Goal: Task Accomplishment & Management: Complete application form

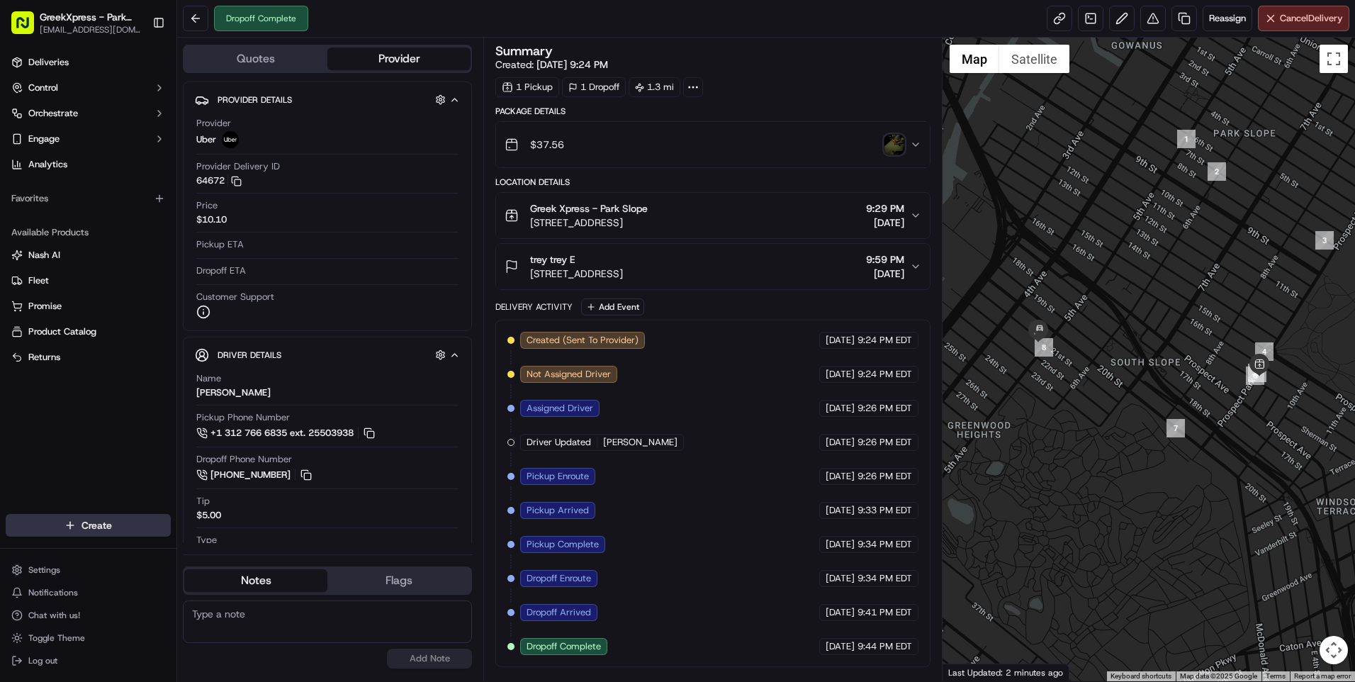
click at [118, 522] on html "GreekXpress - Park Slope [EMAIL_ADDRESS][DOMAIN_NAME] Toggle Sidebar Deliveries…" at bounding box center [677, 341] width 1355 height 682
click at [224, 545] on link "Delivery" at bounding box center [256, 551] width 158 height 26
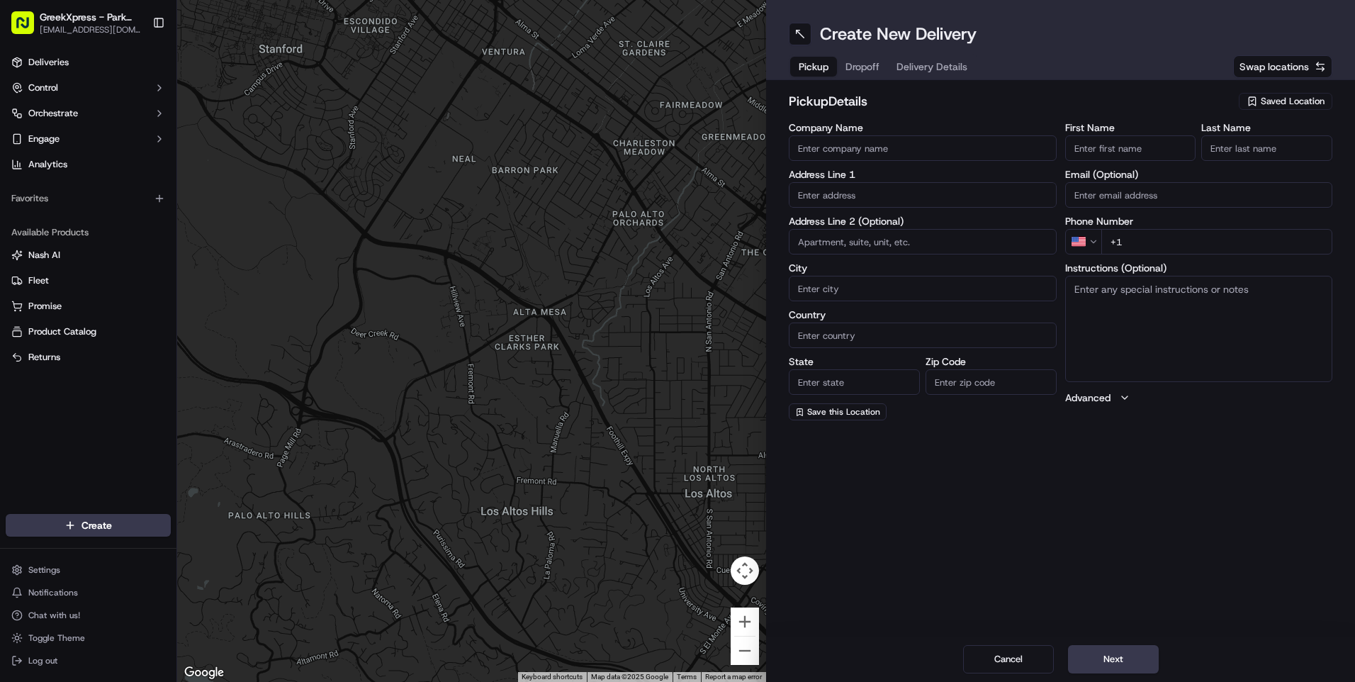
click at [1255, 95] on div "Saved Location" at bounding box center [1285, 101] width 94 height 17
click at [1209, 145] on div "Greek Xpress - Park Slope" at bounding box center [1252, 154] width 203 height 21
type input "Greek Xpress - Park Slope"
type input "[STREET_ADDRESS]"
type input "[GEOGRAPHIC_DATA]"
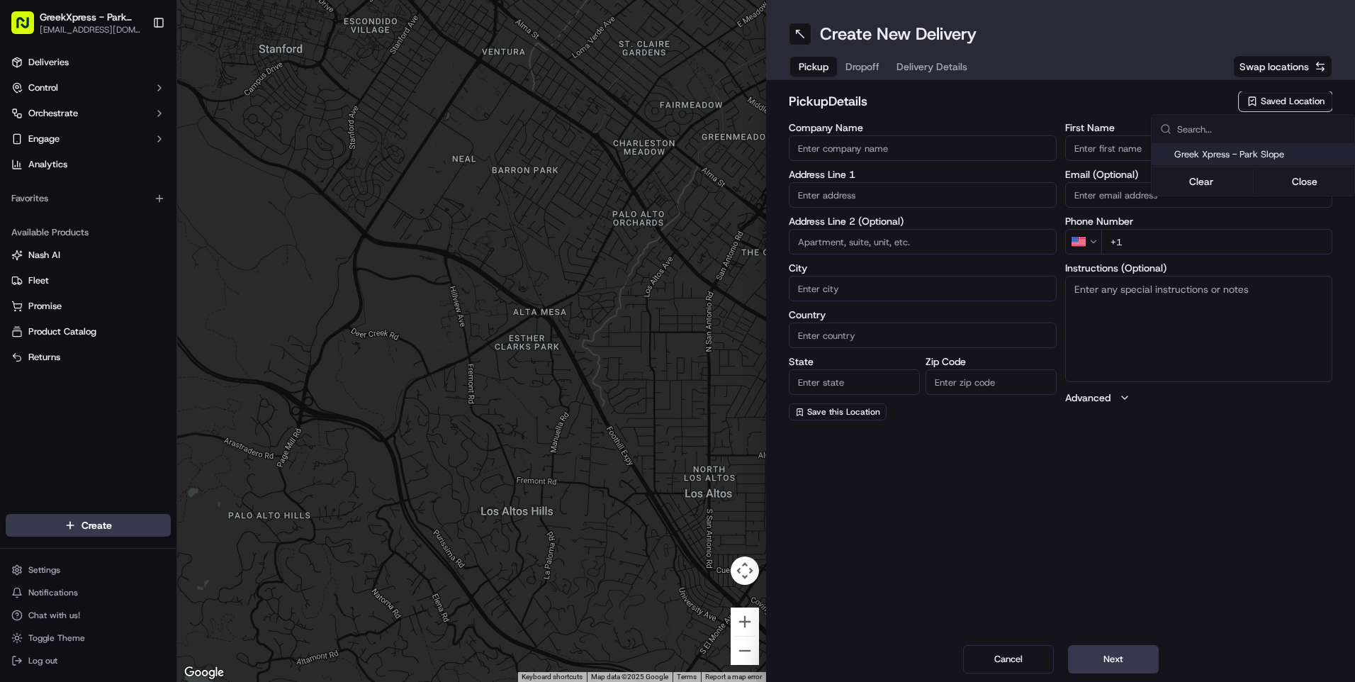
type input "US"
type input "NY"
type input "11215"
type input "Greek"
type input "Xpress"
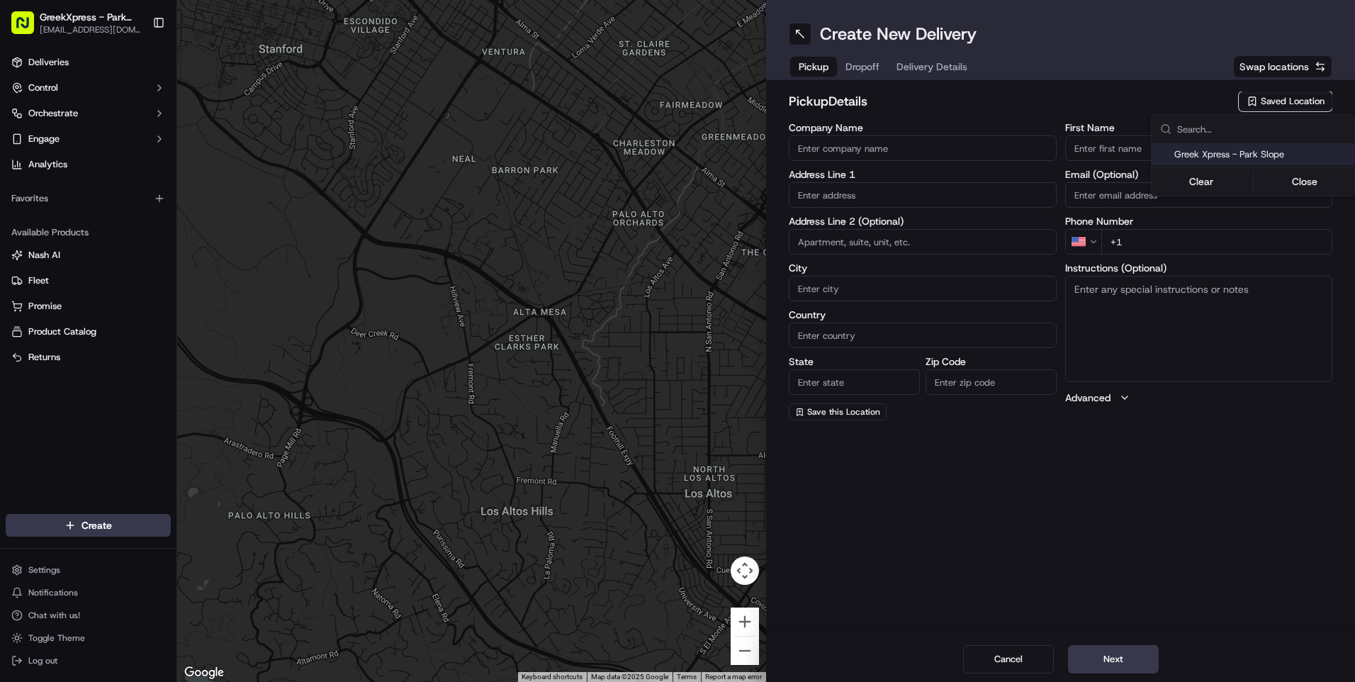
type input "[PHONE_NUMBER]"
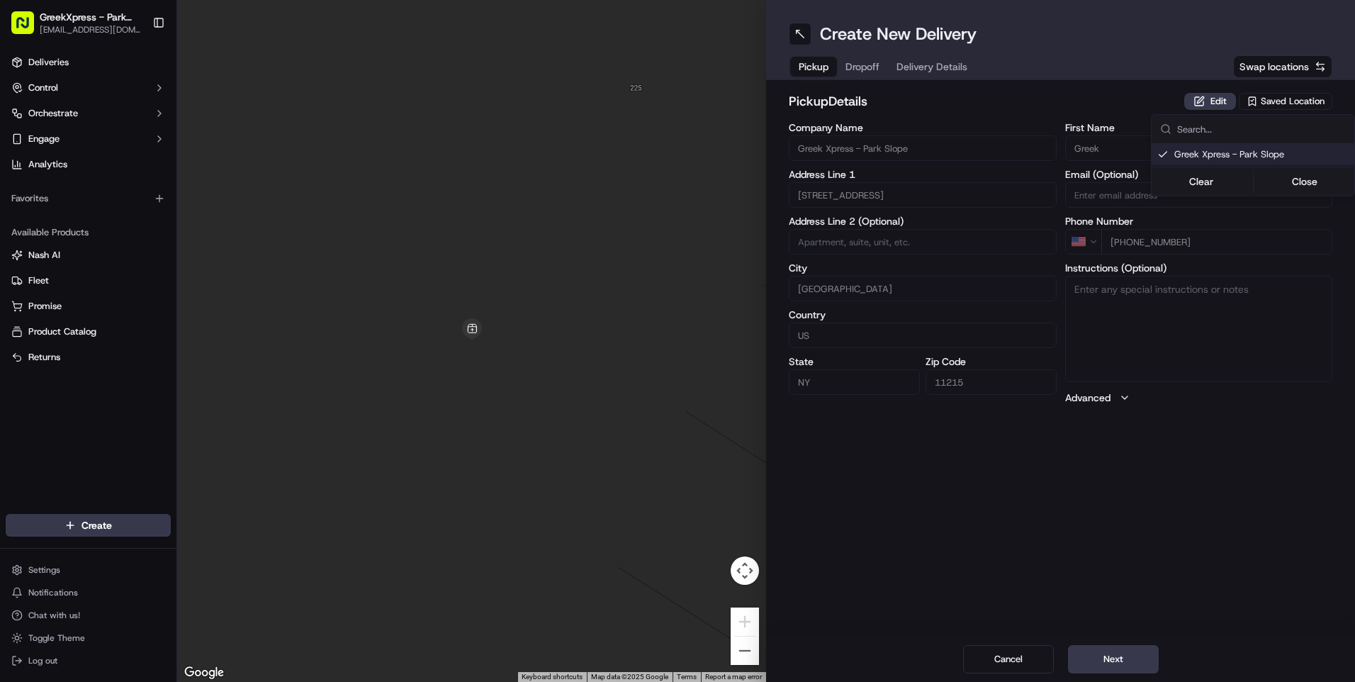
click at [867, 67] on html "GreekXpress - Park Slope [EMAIL_ADDRESS][DOMAIN_NAME] Toggle Sidebar Deliveries…" at bounding box center [677, 341] width 1355 height 682
click at [878, 68] on span "Dropoff" at bounding box center [862, 67] width 34 height 14
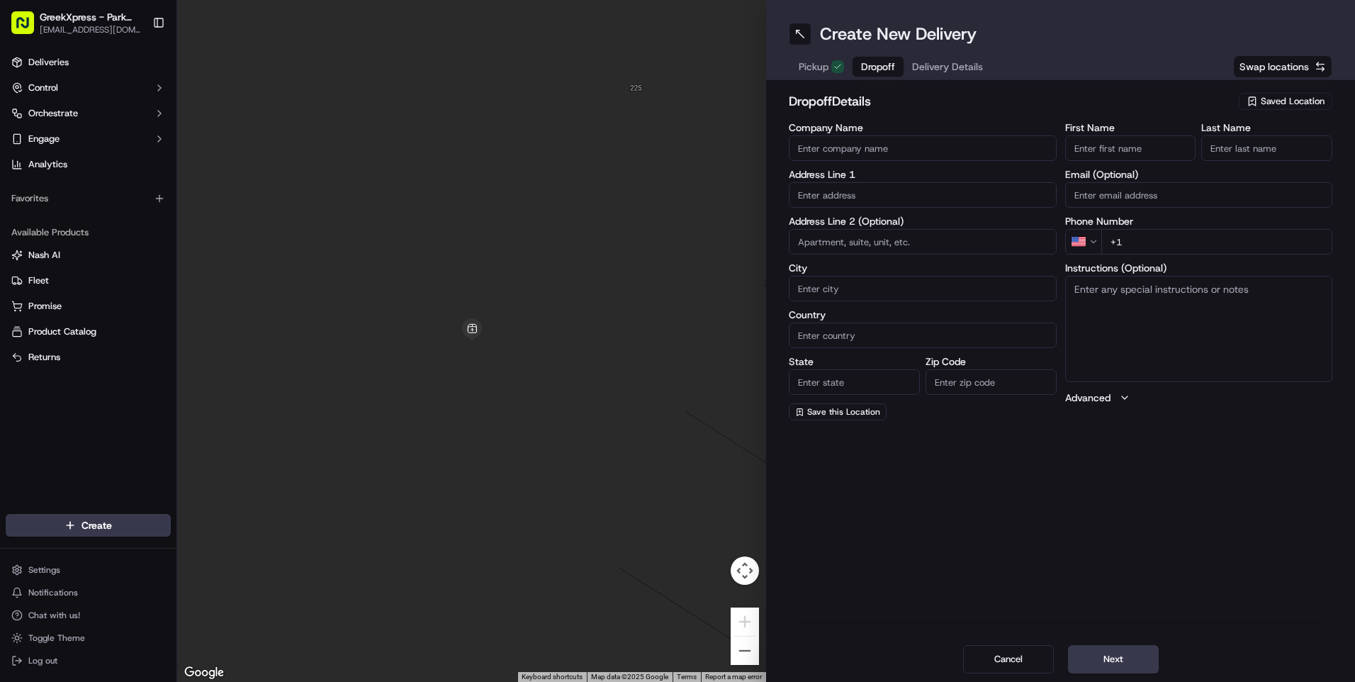
click at [843, 151] on input "Company Name" at bounding box center [923, 148] width 268 height 26
type input "[PERSON_NAME]"
click at [1116, 147] on input "First Name" at bounding box center [1130, 148] width 131 height 26
type input "[PERSON_NAME]"
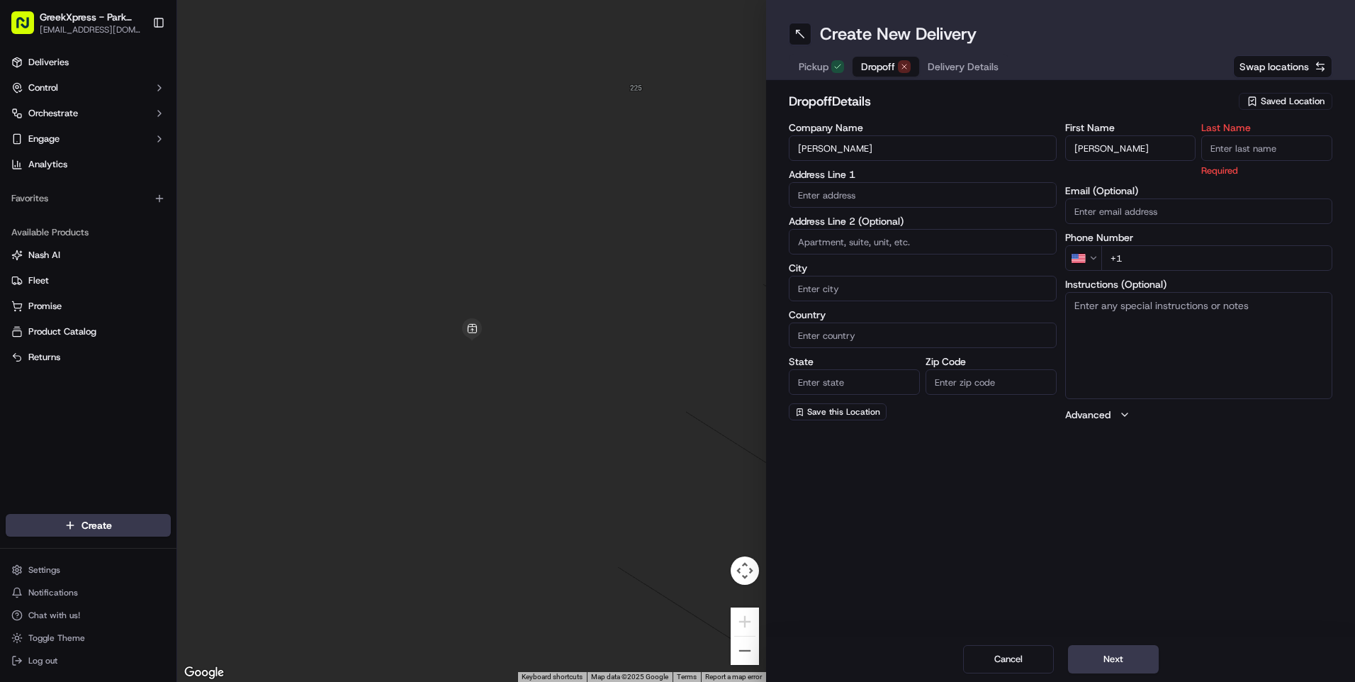
click at [1226, 151] on input "Last Name" at bounding box center [1266, 148] width 131 height 26
type input "d"
click at [878, 184] on input "text" at bounding box center [923, 195] width 268 height 26
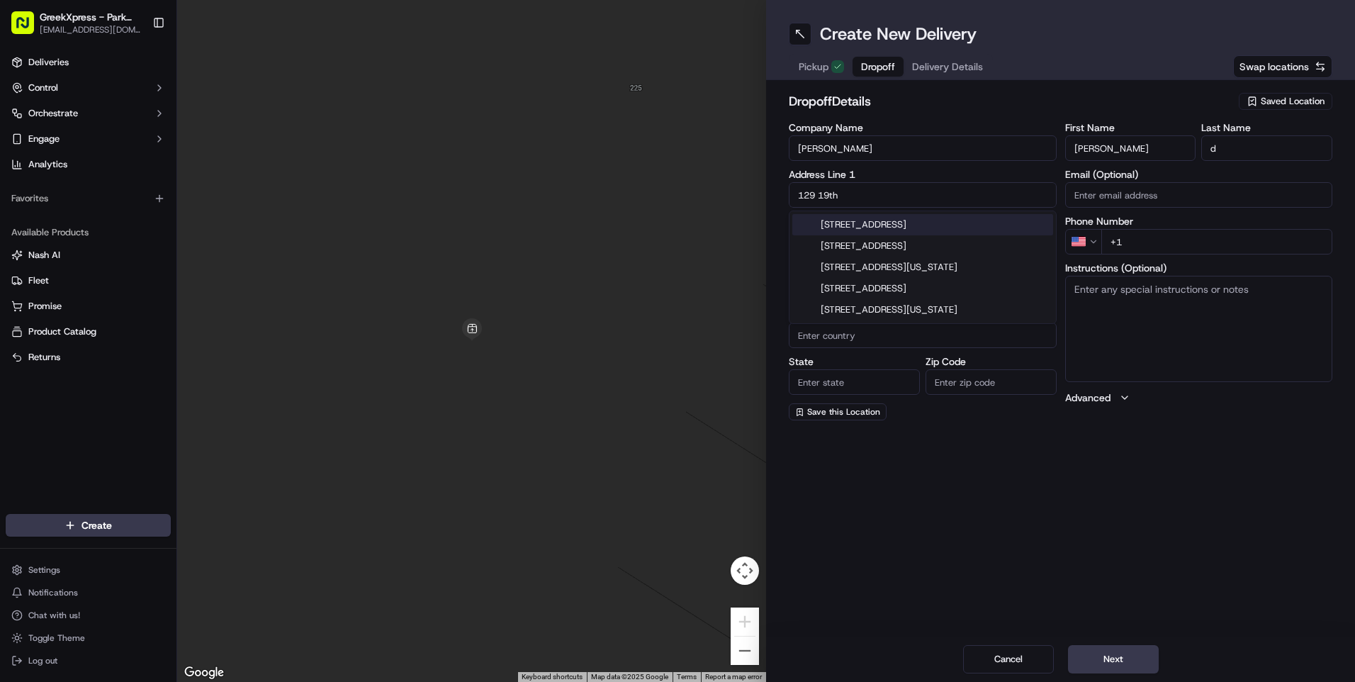
click at [906, 218] on div "[STREET_ADDRESS]" at bounding box center [922, 224] width 261 height 21
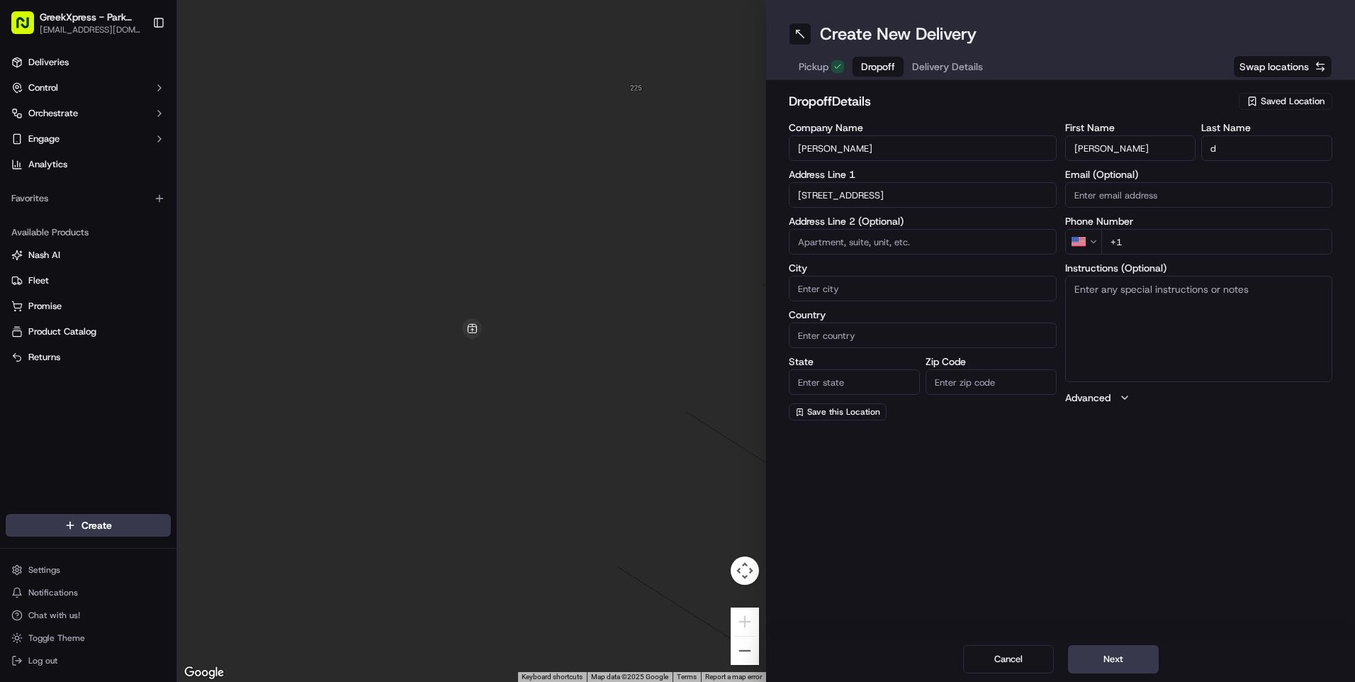
type input "[STREET_ADDRESS]"
type input "[GEOGRAPHIC_DATA]"
type input "NY"
type input "11232"
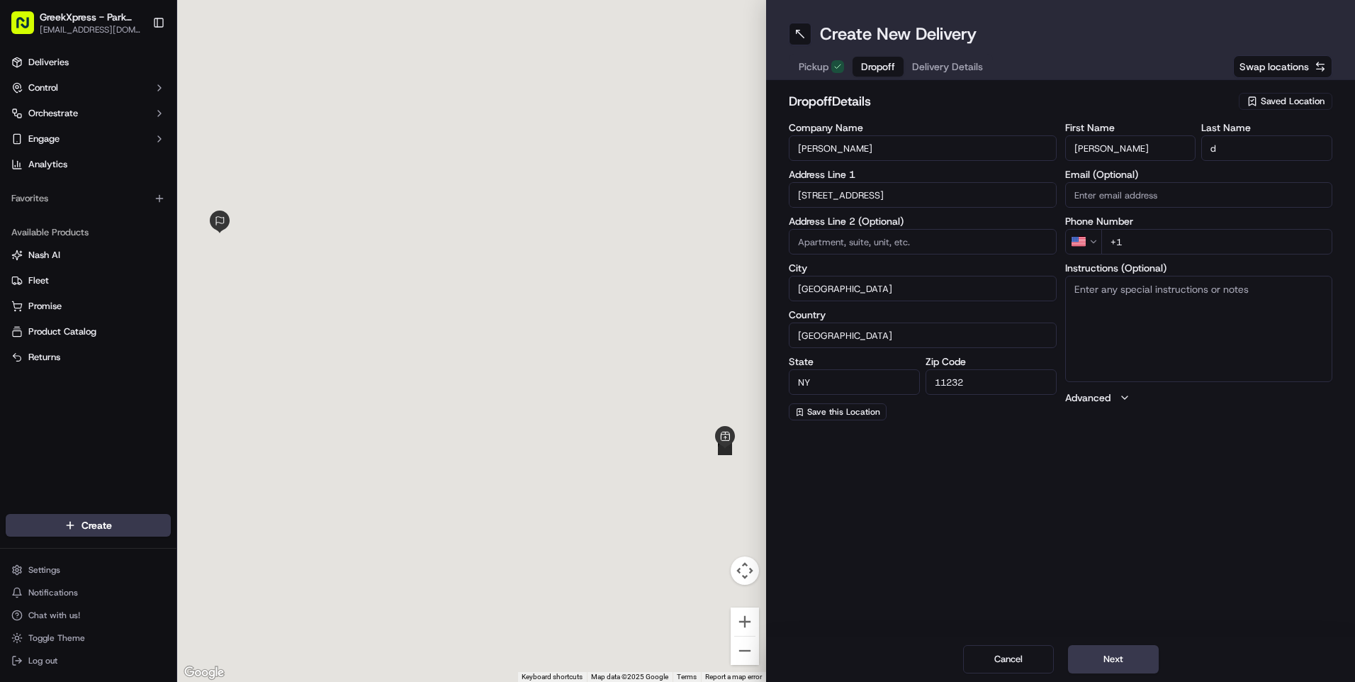
type input "[STREET_ADDRESS]"
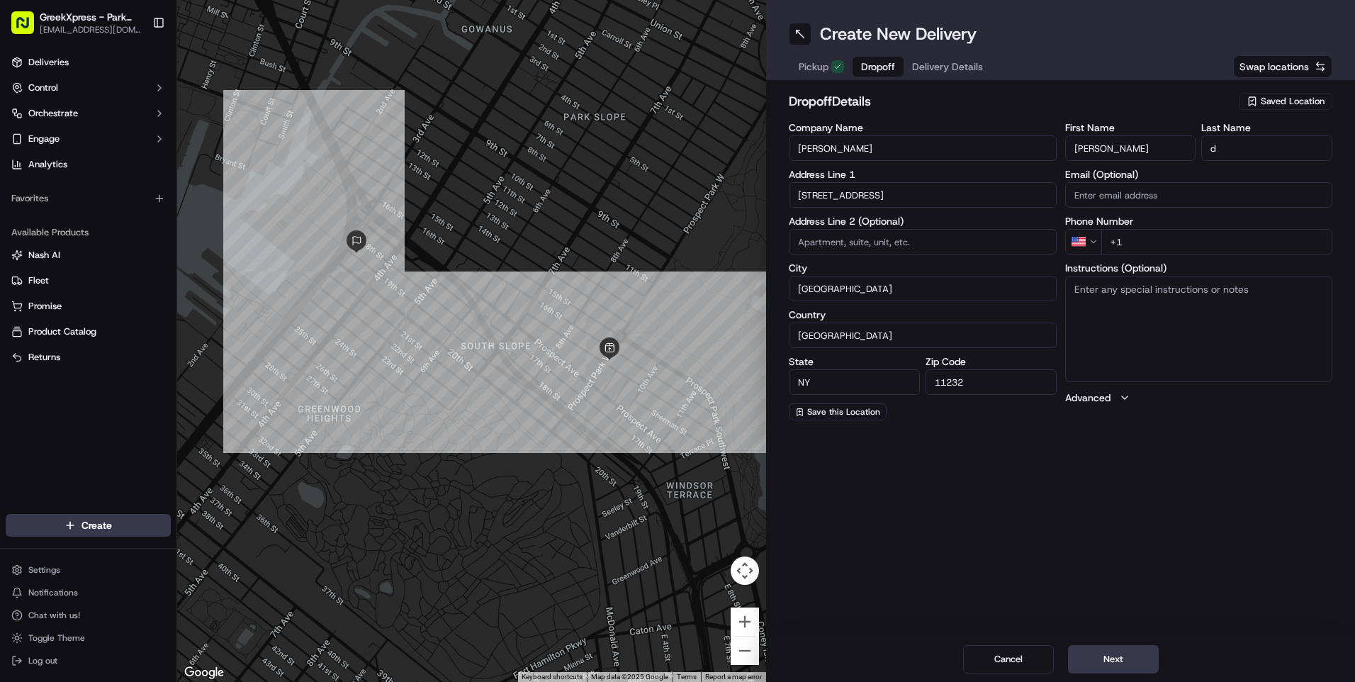
click at [1136, 240] on input "+1" at bounding box center [1217, 242] width 232 height 26
type input "[PHONE_NUMBER]"
click at [1090, 305] on textarea "Instructions (Optional)" at bounding box center [1199, 329] width 268 height 106
type textarea "3R"
click at [878, 245] on input at bounding box center [923, 242] width 268 height 26
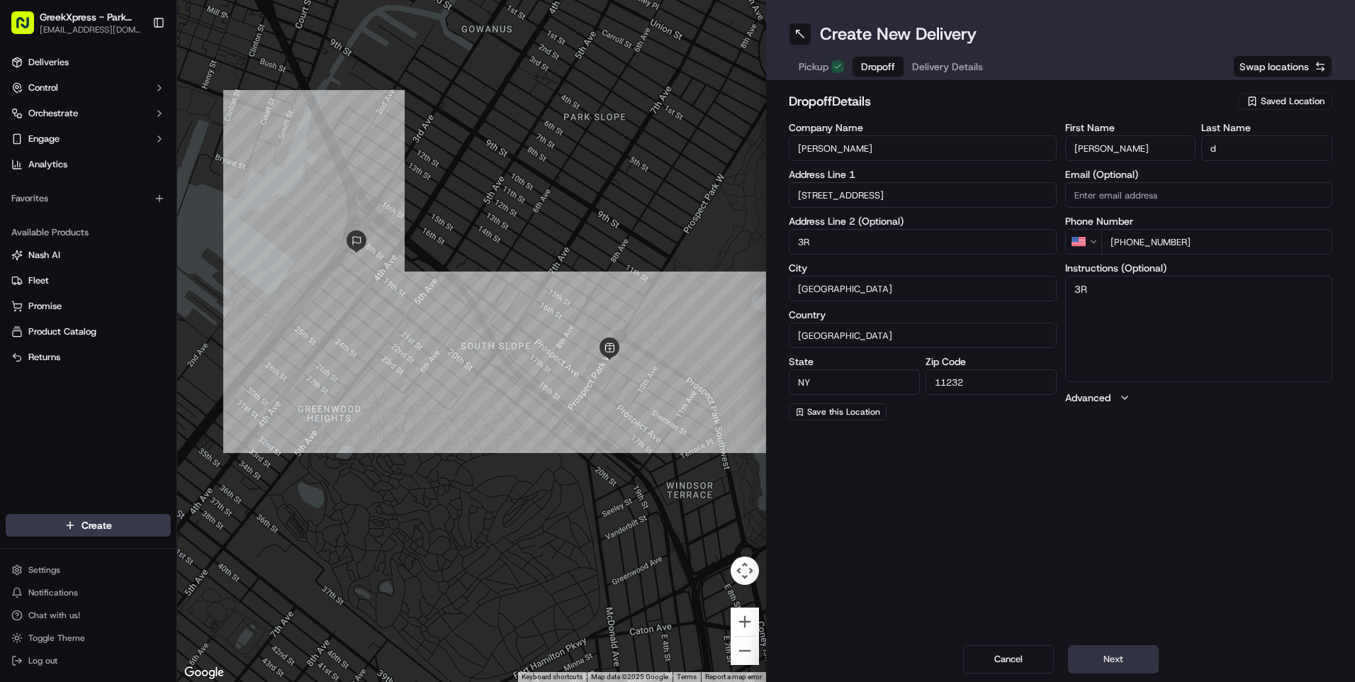
type input "3R"
click at [1107, 648] on button "Next" at bounding box center [1113, 659] width 91 height 28
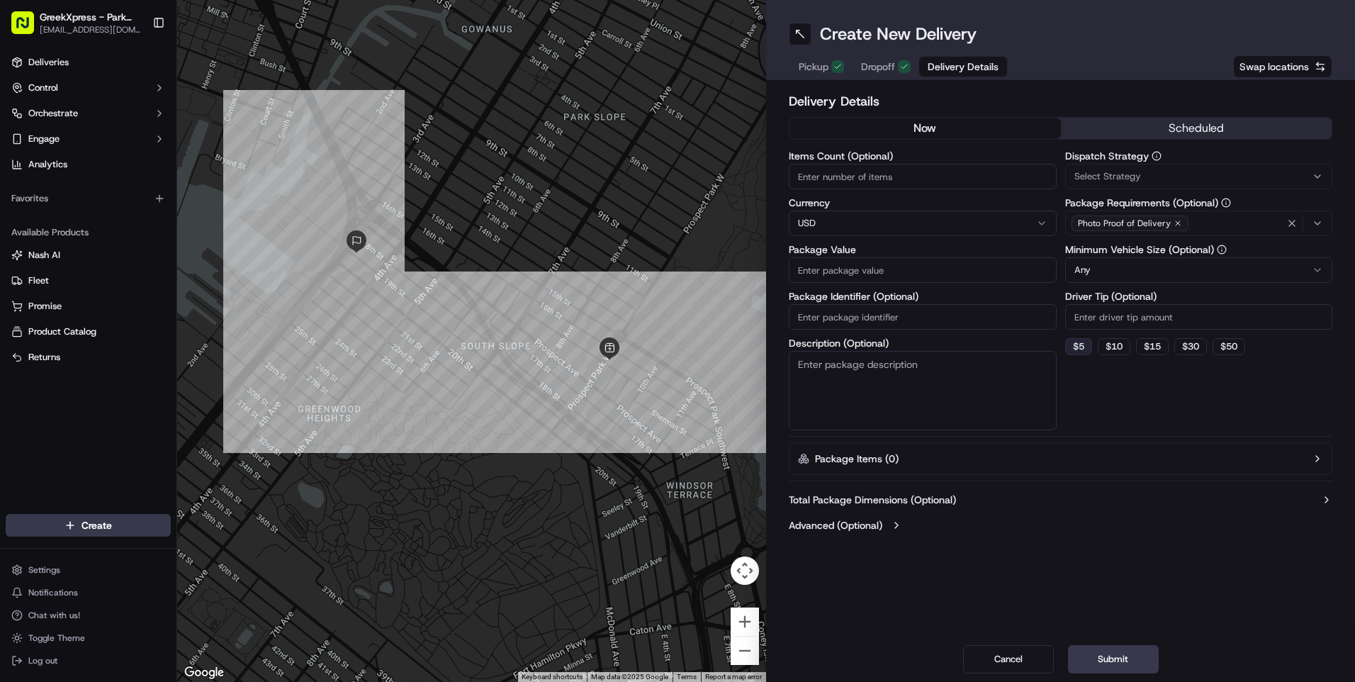
click at [1079, 352] on button "$ 5" at bounding box center [1078, 346] width 27 height 17
type input "5"
click at [808, 165] on input "Items Count (Optional)" at bounding box center [923, 177] width 268 height 26
click at [840, 262] on input "Package Value" at bounding box center [923, 270] width 268 height 26
click at [872, 182] on input "23.84" at bounding box center [923, 177] width 268 height 26
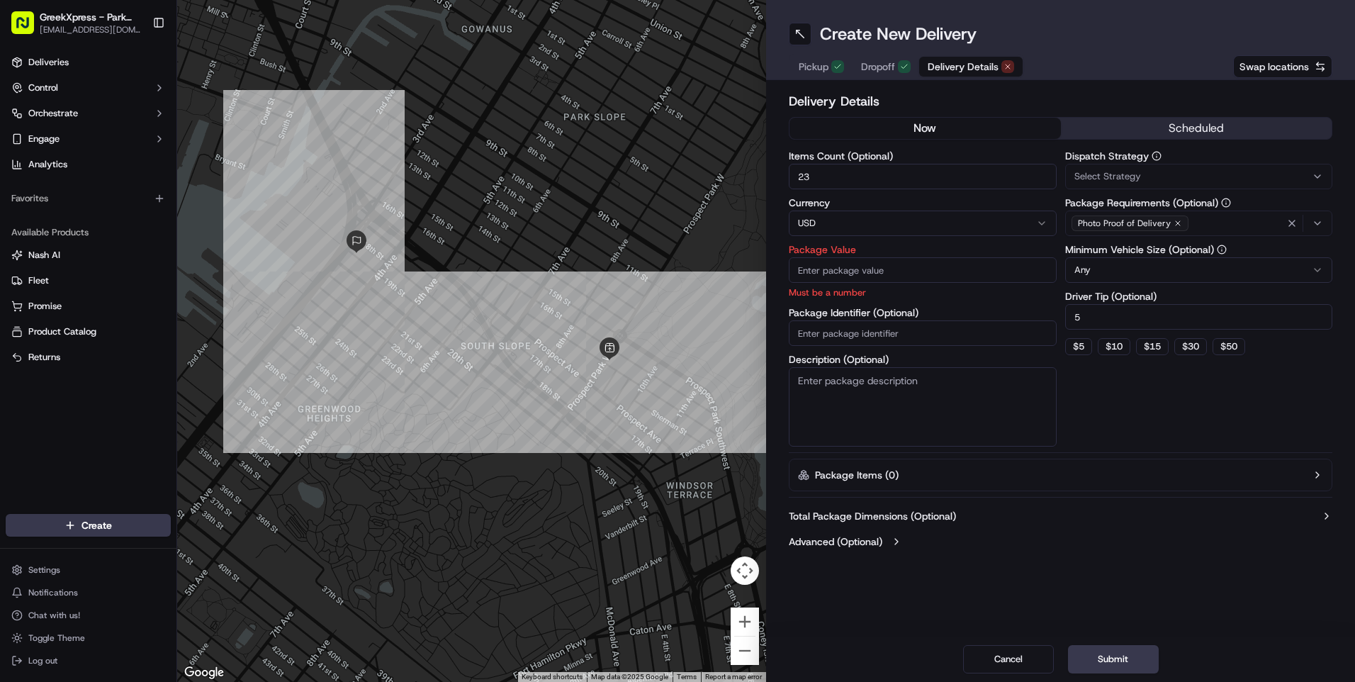
type input "2"
click at [809, 266] on input "Package Value" at bounding box center [923, 270] width 268 height 26
type input "23.84"
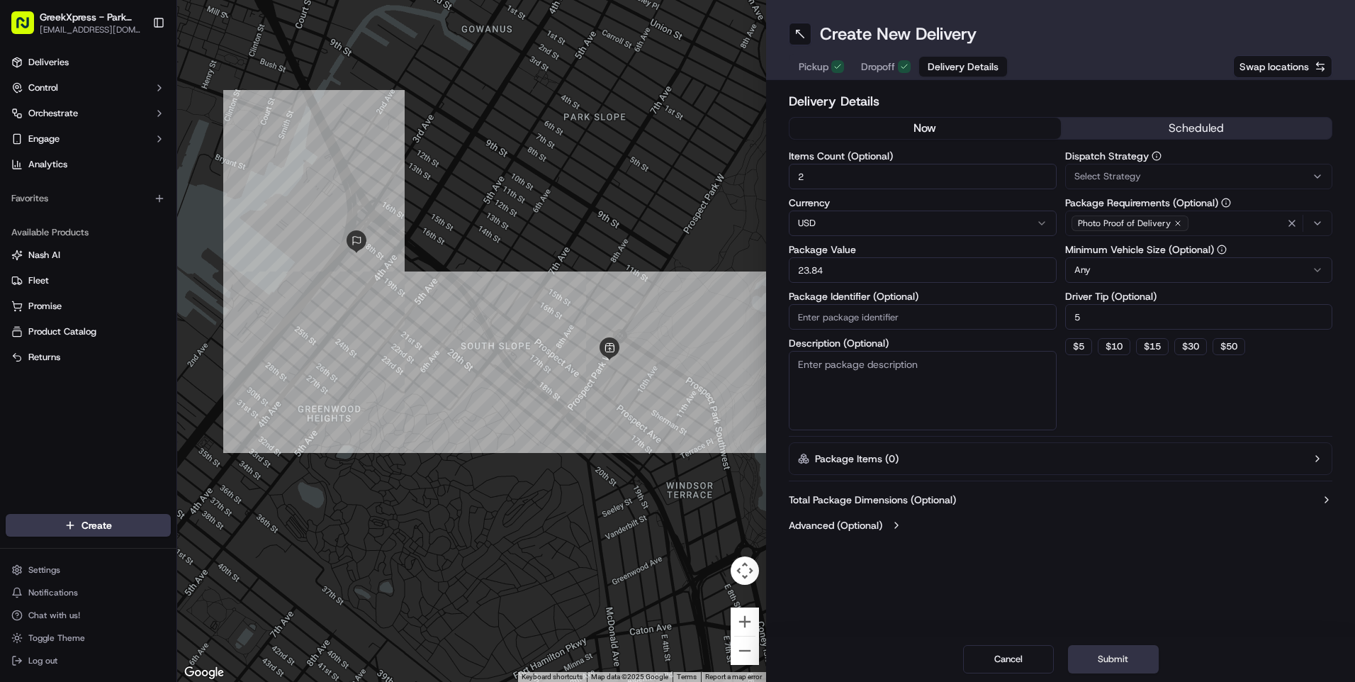
click at [1099, 657] on button "Submit" at bounding box center [1113, 659] width 91 height 28
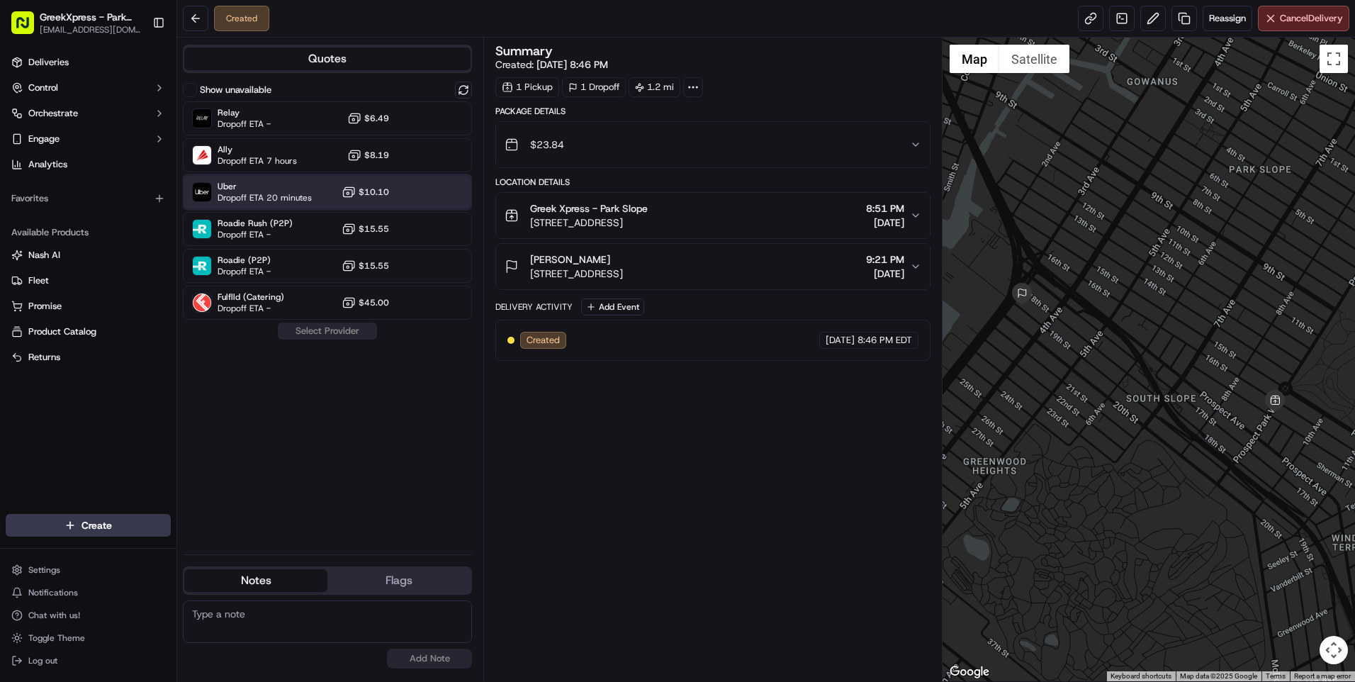
click at [333, 191] on div "Uber Dropoff ETA 20 minutes $10.10" at bounding box center [327, 192] width 289 height 34
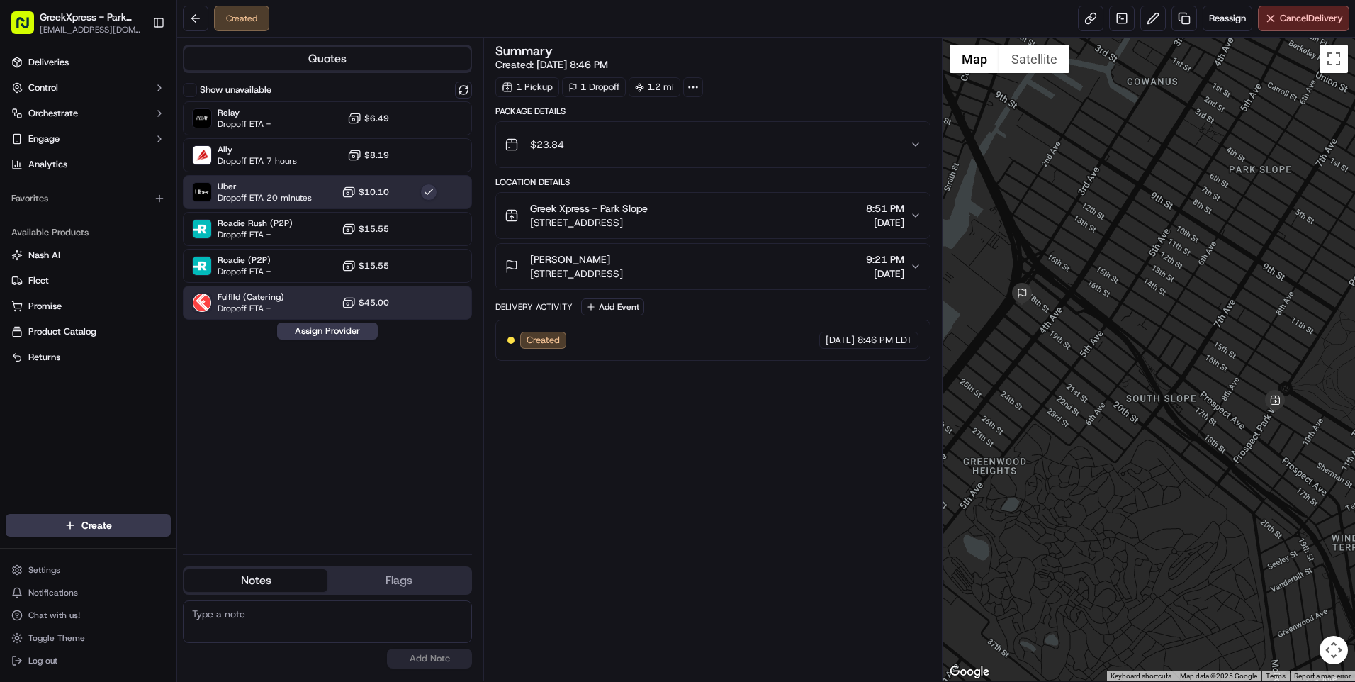
click at [348, 319] on div "Show unavailable Relay Dropoff ETA - $6.49 Ally Dropoff ETA 7 hours $8.19 Uber …" at bounding box center [327, 311] width 289 height 461
click at [370, 337] on button "Assign Provider" at bounding box center [327, 330] width 101 height 17
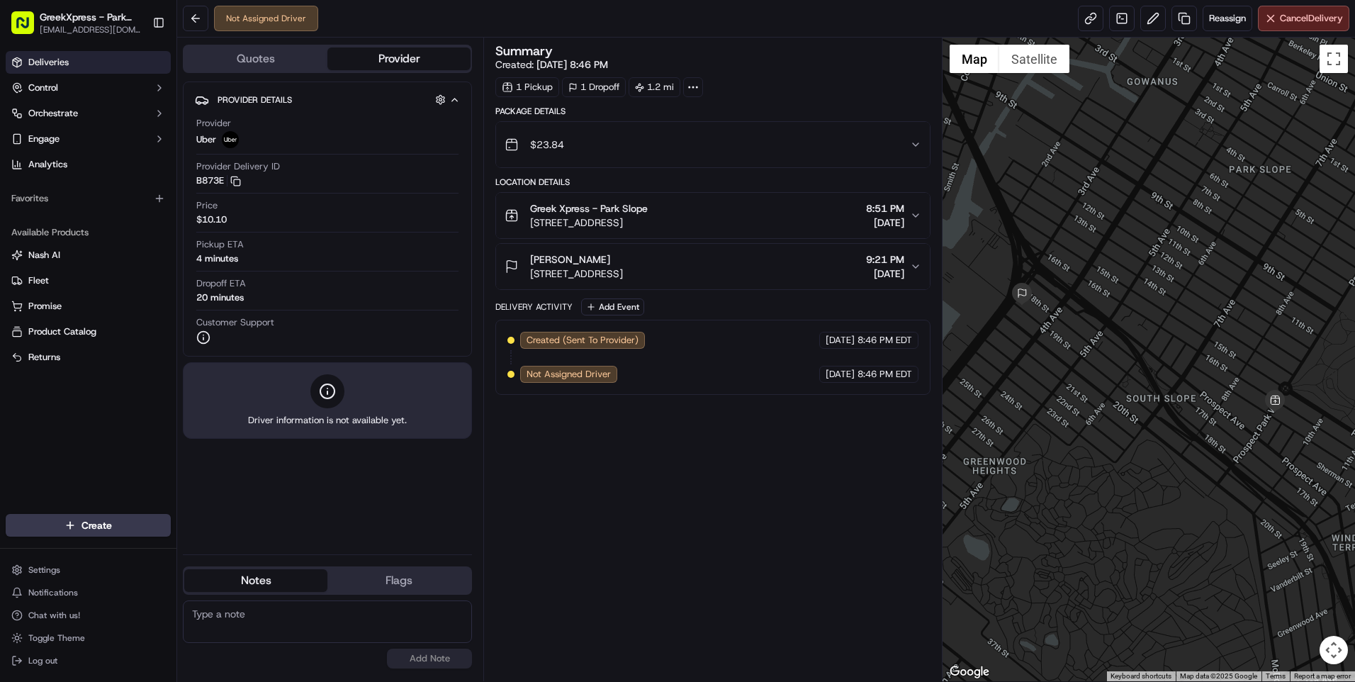
click at [26, 67] on link "Deliveries" at bounding box center [88, 62] width 165 height 23
